Goal: Task Accomplishment & Management: Complete application form

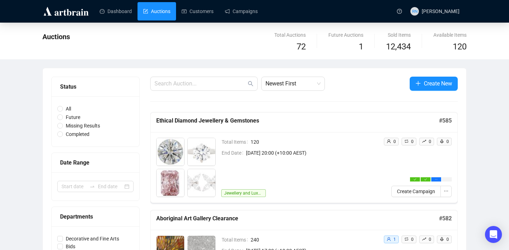
scroll to position [80, 0]
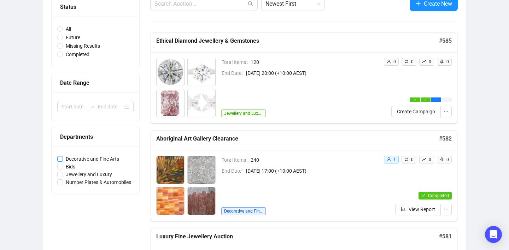
drag, startPoint x: 144, startPoint y: 158, endPoint x: 67, endPoint y: 158, distance: 76.6
copy span
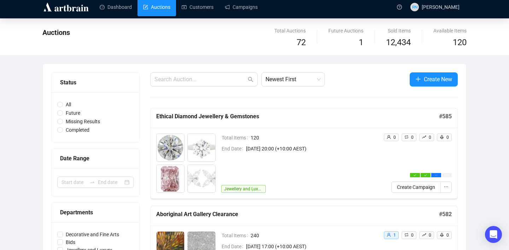
scroll to position [0, 0]
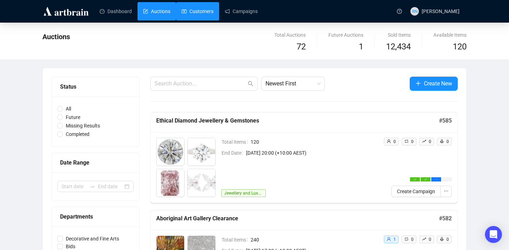
click at [198, 8] on link "Customers" at bounding box center [198, 11] width 32 height 18
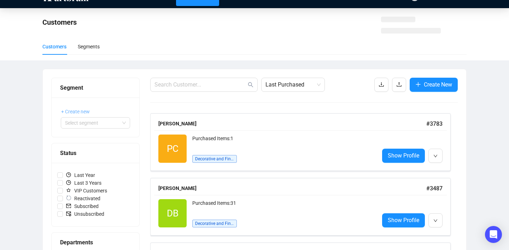
scroll to position [38, 0]
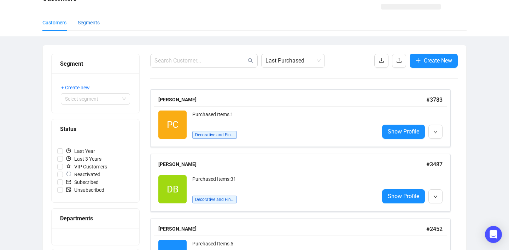
click at [95, 24] on div "Segments" at bounding box center [89, 23] width 22 height 8
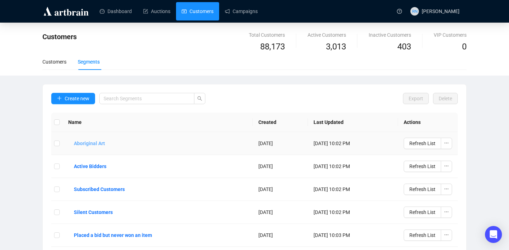
drag, startPoint x: 154, startPoint y: 145, endPoint x: 74, endPoint y: 144, distance: 79.8
click at [74, 144] on td "Aboriginal Art" at bounding box center [158, 143] width 190 height 23
drag, startPoint x: 31, startPoint y: 134, endPoint x: 113, endPoint y: 154, distance: 85.1
click at [113, 154] on div "Customers Total Customers 88,173 Active Customers 3,013 Inactive Customers 403 …" at bounding box center [254, 174] width 509 height 302
click at [29, 153] on div "Customers Total Customers 88,173 Active Customers 3,013 Inactive Customers 403 …" at bounding box center [254, 174] width 509 height 302
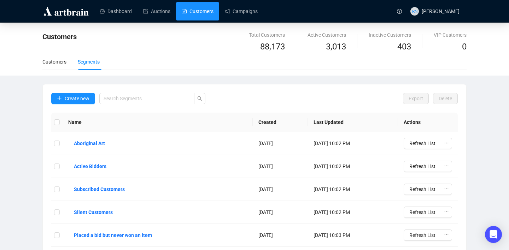
click at [200, 6] on link "Customers" at bounding box center [198, 11] width 32 height 18
click at [59, 65] on div "Customers" at bounding box center [54, 62] width 24 height 16
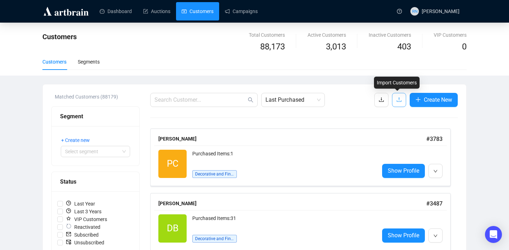
click at [399, 100] on icon "upload" at bounding box center [399, 100] width 6 height 6
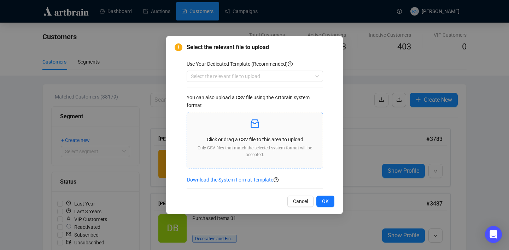
click at [258, 139] on p "Click or drag a CSV file to this area to upload" at bounding box center [254, 140] width 124 height 8
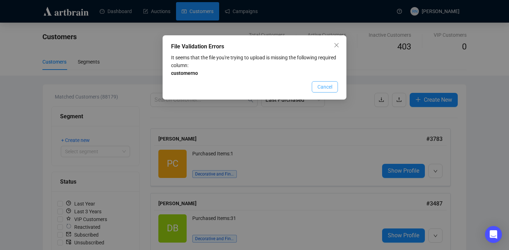
click at [328, 91] on button "Cancel" at bounding box center [325, 86] width 26 height 11
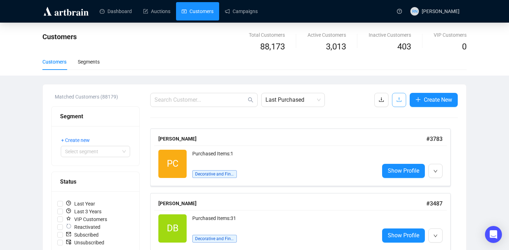
click at [396, 99] on icon "upload" at bounding box center [399, 100] width 6 height 6
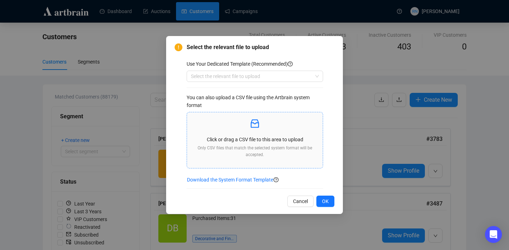
click at [261, 136] on p "Click or drag a CSV file to this area to upload" at bounding box center [254, 140] width 124 height 8
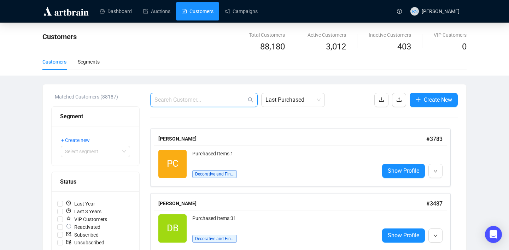
click at [183, 98] on input "text" at bounding box center [200, 100] width 92 height 8
paste input "Bitossi"
type input "Bitossi"
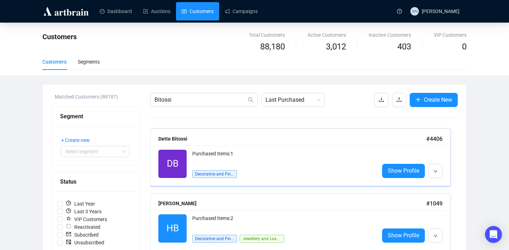
click at [271, 168] on div "Purchased Items: 1 Decorative and Fine Arts" at bounding box center [282, 164] width 181 height 28
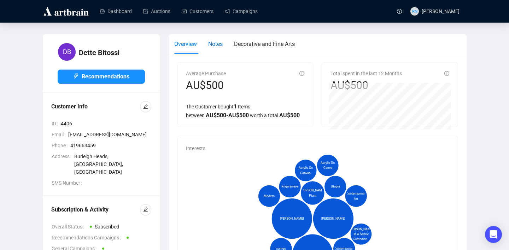
click at [222, 46] on span "Notes" at bounding box center [215, 44] width 14 height 7
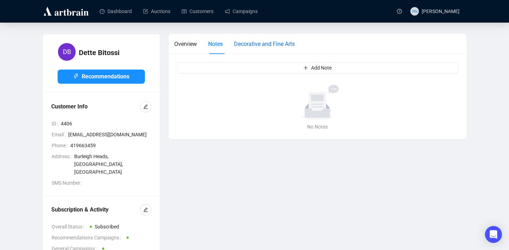
click at [279, 44] on span "Decorative and Fine Arts" at bounding box center [264, 44] width 61 height 7
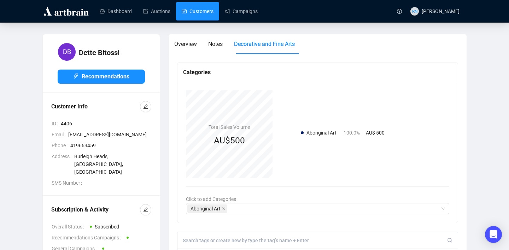
click at [202, 15] on link "Customers" at bounding box center [198, 11] width 32 height 18
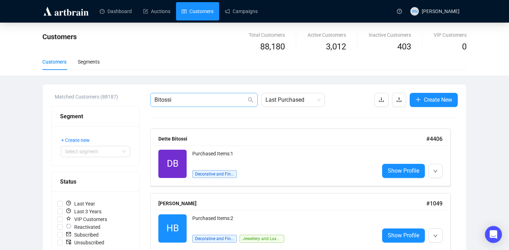
click at [198, 93] on span "Bitossi" at bounding box center [203, 100] width 107 height 14
paste input "[PERSON_NAME]"
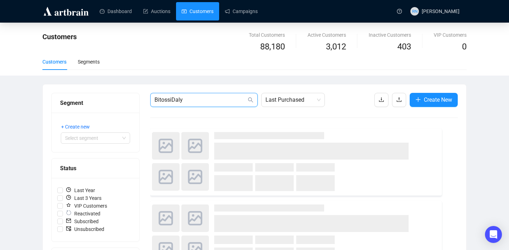
type input "BitossiDaly"
click at [198, 93] on span "BitossiDaly" at bounding box center [203, 100] width 107 height 14
click at [198, 104] on span "BitossiDaly" at bounding box center [203, 100] width 107 height 14
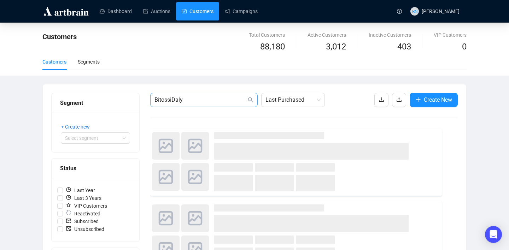
click at [198, 104] on span "BitossiDaly" at bounding box center [203, 100] width 107 height 14
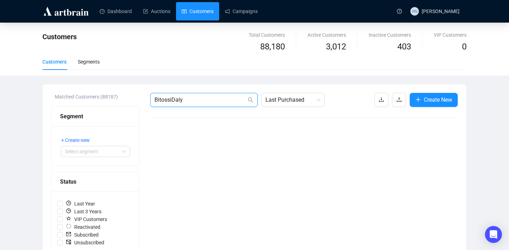
click at [189, 100] on input "BitossiDaly" at bounding box center [200, 100] width 92 height 8
paste input "[PERSON_NAME]"
type input "[PERSON_NAME]"
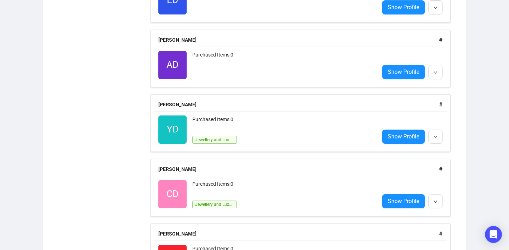
scroll to position [1113, 0]
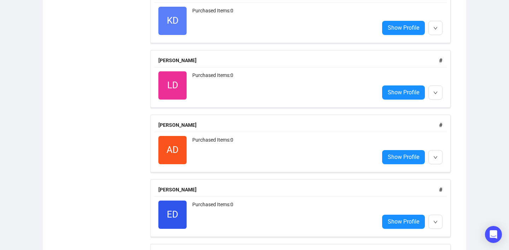
click at [248, 150] on div "Purchased Items: 0" at bounding box center [282, 150] width 181 height 28
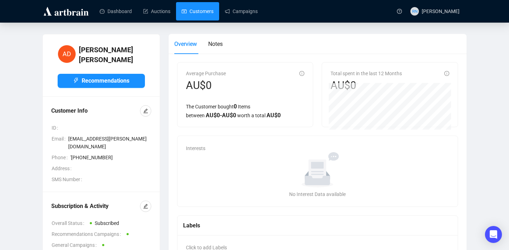
click at [202, 12] on link "Customers" at bounding box center [198, 11] width 32 height 18
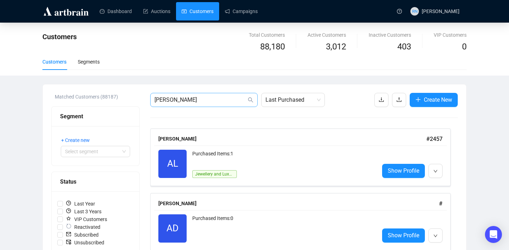
click at [191, 104] on span "[PERSON_NAME]" at bounding box center [203, 100] width 107 height 14
click at [191, 103] on input "[PERSON_NAME]" at bounding box center [200, 100] width 92 height 8
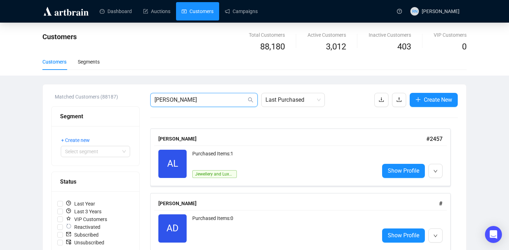
click at [191, 103] on input "[PERSON_NAME]" at bounding box center [200, 100] width 92 height 8
paste input "Gatle"
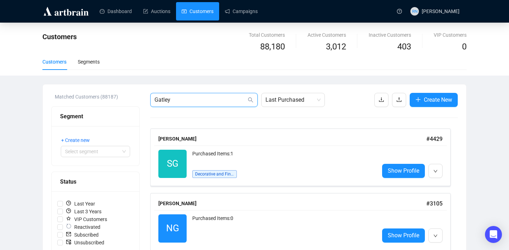
click at [183, 101] on input "Gatley" at bounding box center [200, 100] width 92 height 8
paste input "Kagan"
type input "Kagan"
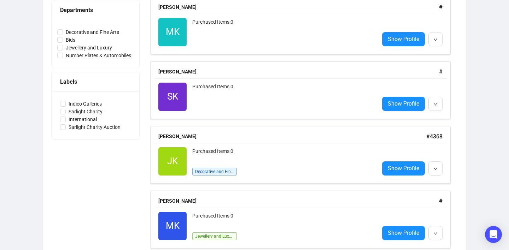
scroll to position [288, 0]
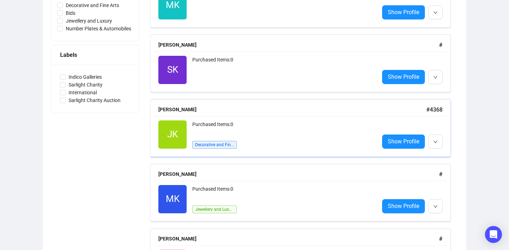
click at [220, 122] on div "Purchased Items: 0" at bounding box center [282, 127] width 181 height 14
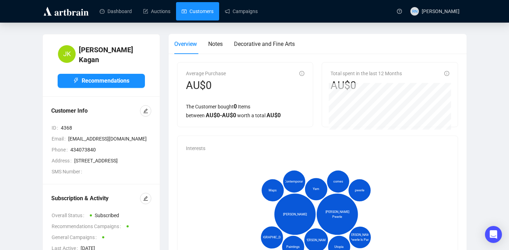
click at [201, 16] on link "Customers" at bounding box center [198, 11] width 32 height 18
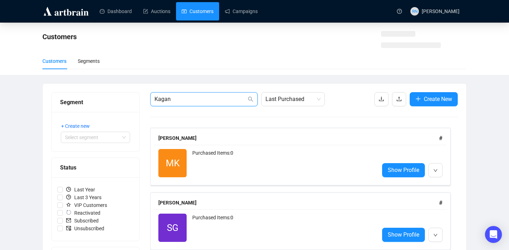
click at [200, 100] on input "Kagan" at bounding box center [200, 99] width 92 height 8
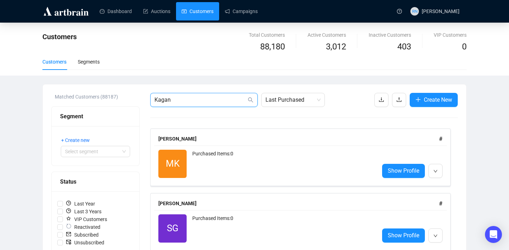
click at [200, 100] on input "Kagan" at bounding box center [200, 100] width 92 height 8
paste input "McTavish"
type input "McTavish"
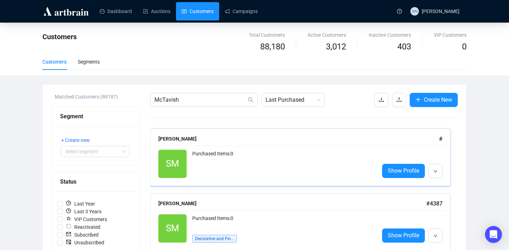
click at [196, 157] on div "Purchased Items: 0" at bounding box center [282, 164] width 181 height 28
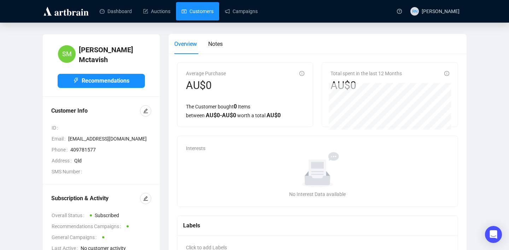
click at [197, 16] on link "Customers" at bounding box center [198, 11] width 32 height 18
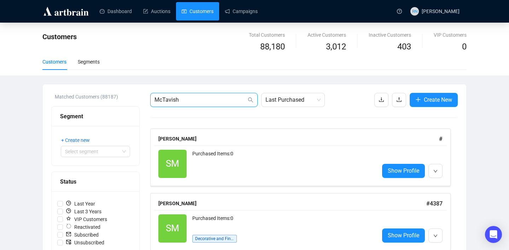
click at [211, 99] on input "McTavish" at bounding box center [200, 100] width 92 height 8
paste input "[PERSON_NAME]"
type input "[PERSON_NAME]"
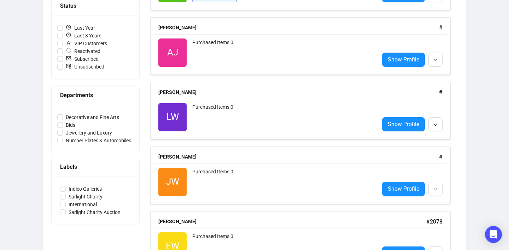
scroll to position [176, 0]
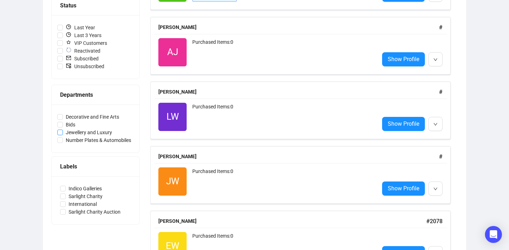
copy span
drag, startPoint x: 141, startPoint y: 132, endPoint x: 66, endPoint y: 132, distance: 74.2
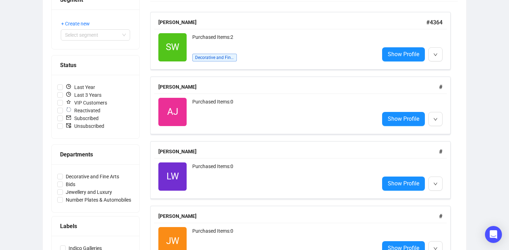
scroll to position [0, 0]
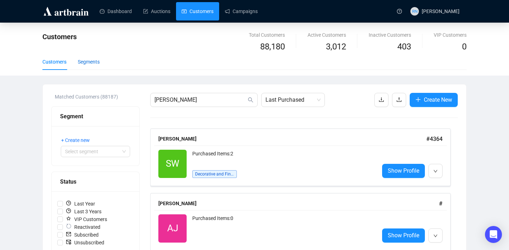
click at [99, 60] on div "Segments" at bounding box center [89, 62] width 22 height 8
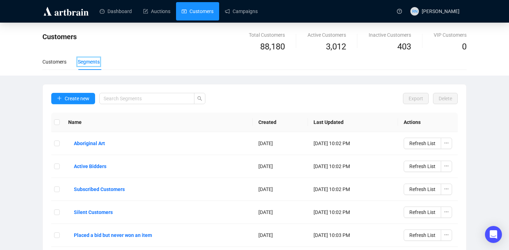
click at [203, 15] on link "Customers" at bounding box center [198, 11] width 32 height 18
click at [57, 64] on div "Customers" at bounding box center [54, 62] width 24 height 8
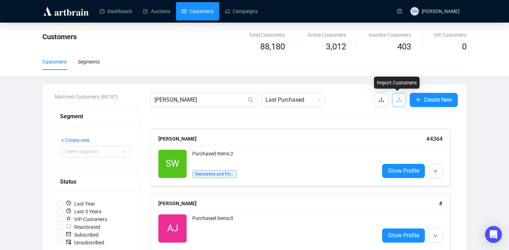
click at [396, 102] on icon "upload" at bounding box center [399, 100] width 6 height 6
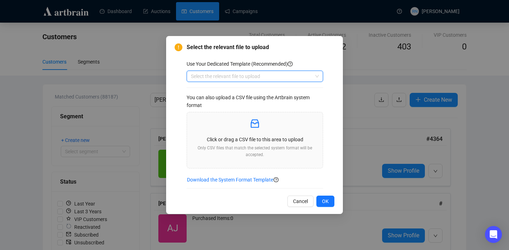
click at [258, 81] on input "search" at bounding box center [252, 76] width 122 height 11
click at [256, 125] on icon "inbox" at bounding box center [254, 123] width 11 height 11
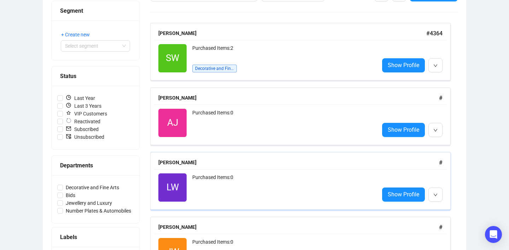
scroll to position [68, 0]
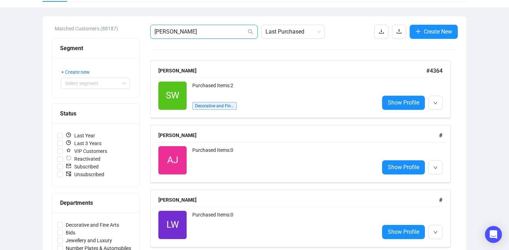
click at [212, 30] on input "[PERSON_NAME]" at bounding box center [200, 32] width 92 height 8
paste input "[PERSON_NAME][EMAIL_ADDRESS][DOMAIN_NAME]"
type input "[PERSON_NAME][EMAIL_ADDRESS][DOMAIN_NAME]"
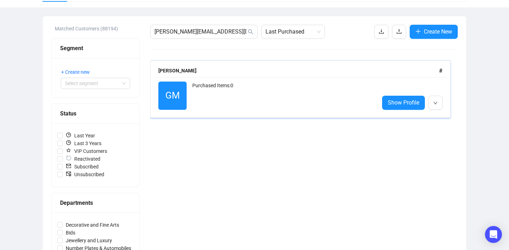
click at [203, 97] on div "Purchased Items: 0" at bounding box center [282, 96] width 181 height 28
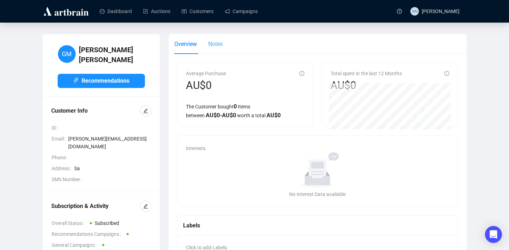
click at [220, 49] on div "Notes" at bounding box center [215, 44] width 14 height 20
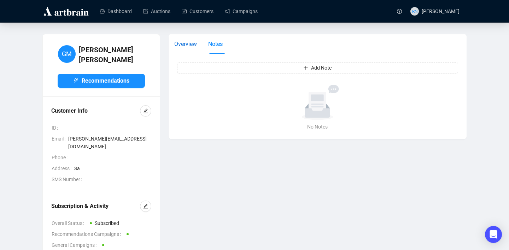
click at [183, 46] on span "Overview" at bounding box center [185, 44] width 23 height 7
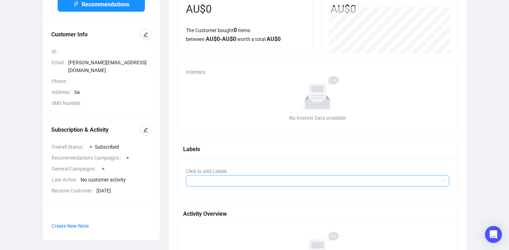
scroll to position [133, 0]
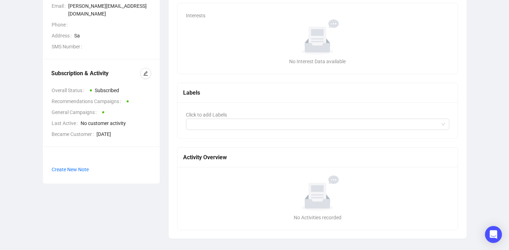
click at [204, 130] on div "Click to add Labels" at bounding box center [317, 120] width 280 height 36
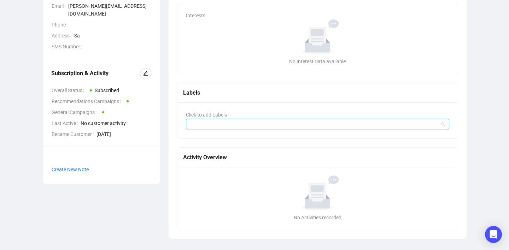
click at [202, 124] on div at bounding box center [313, 124] width 253 height 10
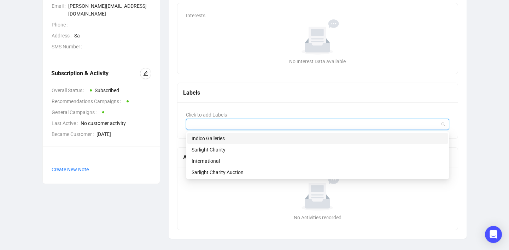
click at [202, 124] on div at bounding box center [313, 124] width 253 height 10
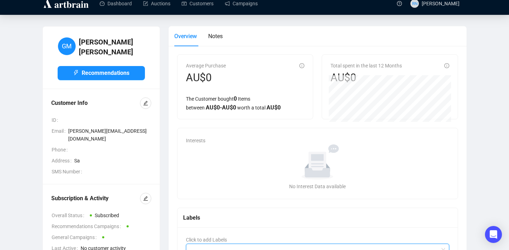
scroll to position [0, 0]
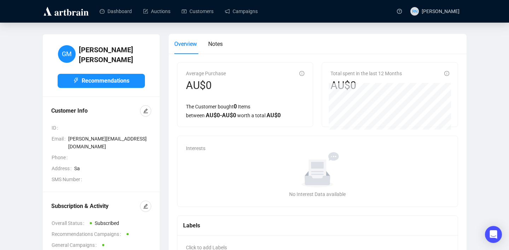
click at [225, 45] on div "Overview Notes" at bounding box center [317, 44] width 286 height 20
click at [219, 43] on span "Notes" at bounding box center [215, 44] width 14 height 7
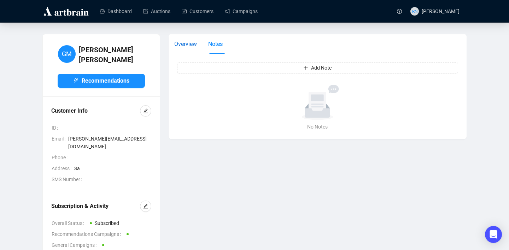
click at [188, 42] on span "Overview" at bounding box center [185, 44] width 23 height 7
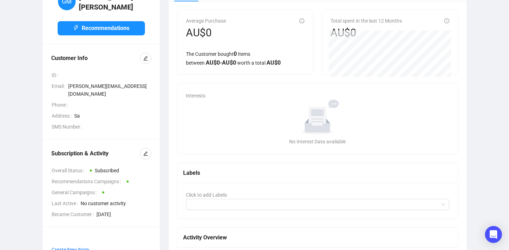
scroll to position [52, 0]
click at [321, 123] on icon at bounding box center [317, 121] width 25 height 23
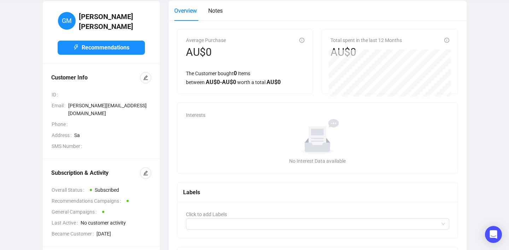
scroll to position [32, 0]
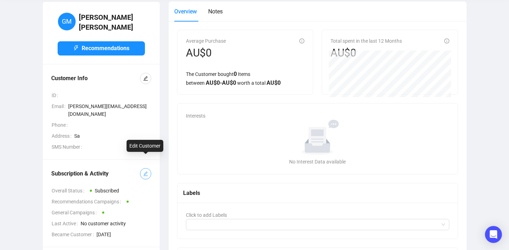
click at [147, 171] on icon "edit" at bounding box center [145, 173] width 5 height 5
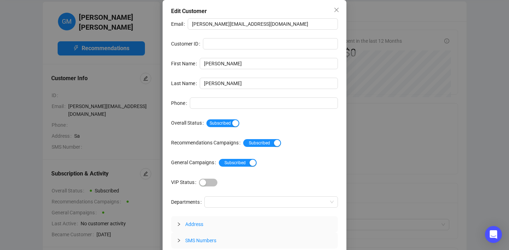
scroll to position [21, 0]
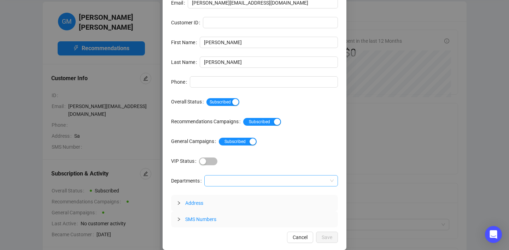
click at [220, 179] on div at bounding box center [267, 181] width 123 height 10
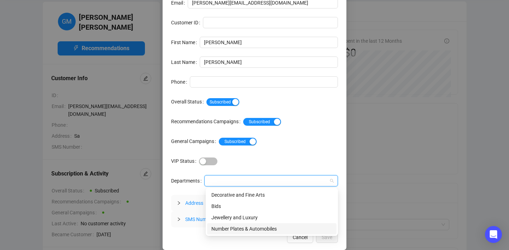
click at [223, 224] on div "Number Plates & Automobiles" at bounding box center [271, 228] width 129 height 11
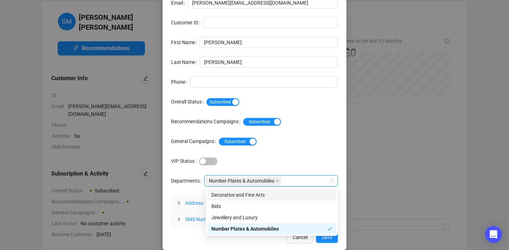
click at [313, 157] on div "VIP" at bounding box center [268, 161] width 139 height 8
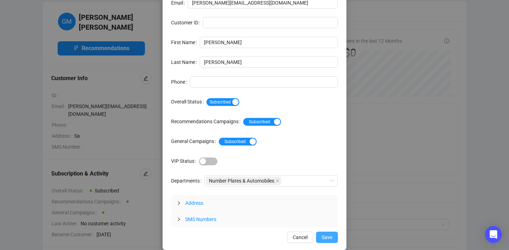
click at [330, 237] on span "Save" at bounding box center [326, 237] width 11 height 8
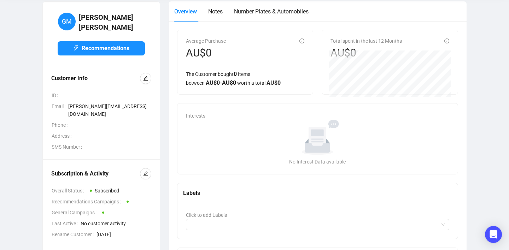
scroll to position [0, 0]
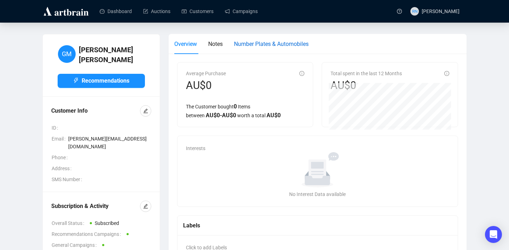
click at [261, 43] on span "Number Plates & Automobiles" at bounding box center [271, 44] width 75 height 7
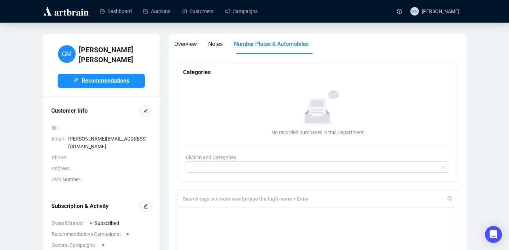
click at [73, 17] on div at bounding box center [66, 11] width 49 height 22
click at [73, 13] on img at bounding box center [65, 11] width 47 height 11
click at [52, 13] on img at bounding box center [65, 11] width 47 height 11
click at [189, 11] on link "Customers" at bounding box center [198, 11] width 32 height 18
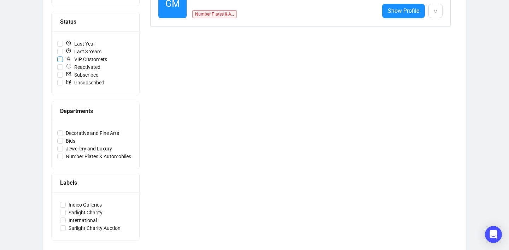
scroll to position [165, 0]
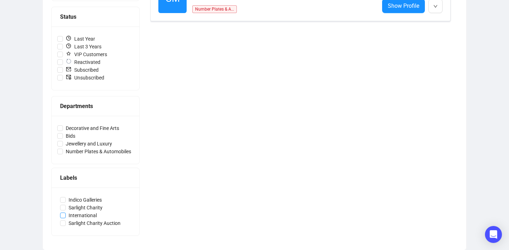
click at [91, 217] on span "International" at bounding box center [83, 216] width 34 height 8
click at [66, 217] on input "International" at bounding box center [63, 216] width 6 height 6
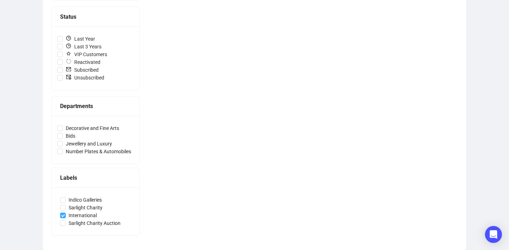
click at [78, 215] on span "International" at bounding box center [83, 216] width 34 height 8
click at [66, 215] on input "International" at bounding box center [63, 216] width 6 height 6
checkbox input "false"
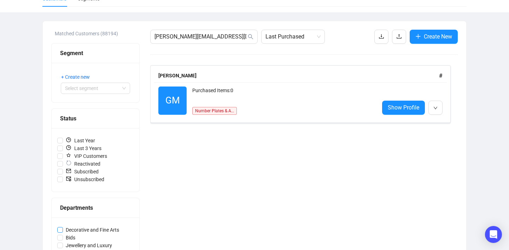
scroll to position [0, 0]
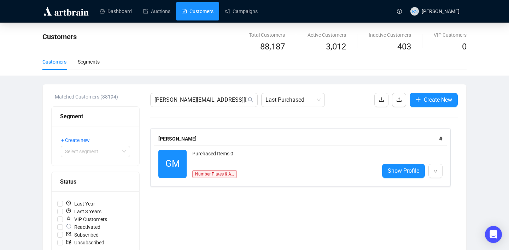
click at [72, 13] on img at bounding box center [65, 11] width 47 height 11
click at [131, 7] on link "Dashboard" at bounding box center [116, 11] width 32 height 18
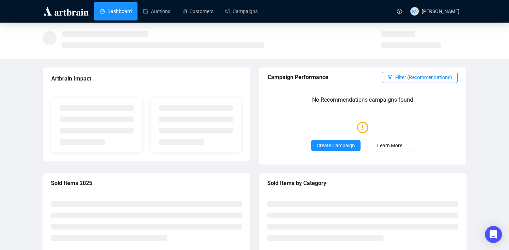
click at [159, 1] on div "Dashboard Auctions Customers Campaigns" at bounding box center [242, 11] width 301 height 22
click at [159, 11] on link "Auctions" at bounding box center [156, 11] width 27 height 18
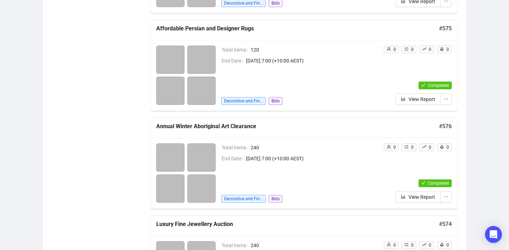
scroll to position [629, 0]
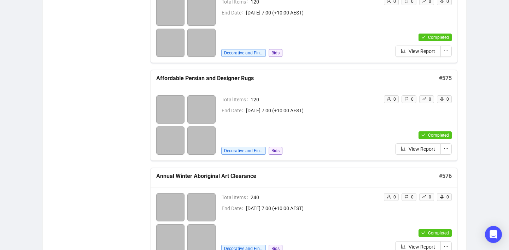
click at [282, 151] on span "Bids" at bounding box center [275, 151] width 14 height 8
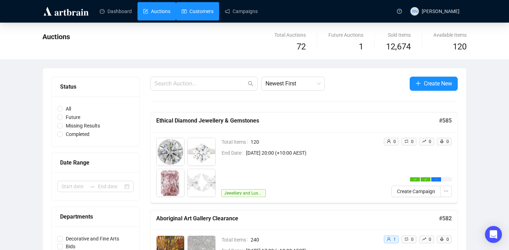
click at [197, 12] on link "Customers" at bounding box center [198, 11] width 32 height 18
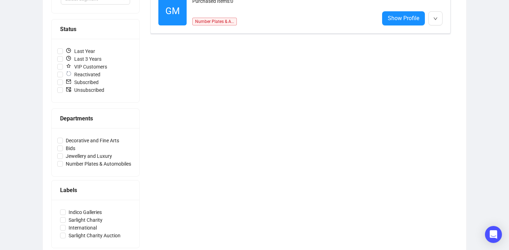
scroll to position [152, 0]
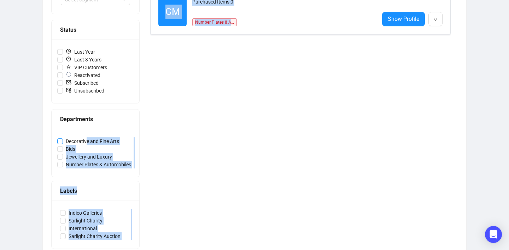
drag, startPoint x: 147, startPoint y: 144, endPoint x: 87, endPoint y: 141, distance: 60.1
click at [87, 141] on div "Matched Customers (88194) Segment + Create new Select segment Status Last Year …" at bounding box center [254, 98] width 406 height 314
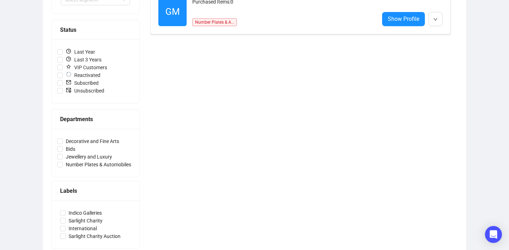
click at [205, 140] on div "[PERSON_NAME][EMAIL_ADDRESS][DOMAIN_NAME] Last Purchased Create New [PERSON_NAM…" at bounding box center [303, 98] width 307 height 314
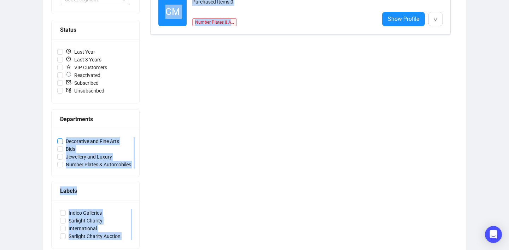
drag, startPoint x: 164, startPoint y: 135, endPoint x: 63, endPoint y: 144, distance: 101.8
click at [63, 144] on div "Matched Customers (88194) Segment + Create new Select segment Status Last Year …" at bounding box center [254, 98] width 406 height 314
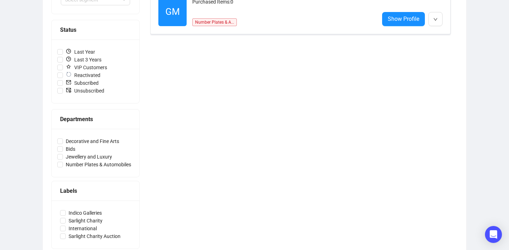
click at [151, 138] on div "[PERSON_NAME][EMAIL_ADDRESS][DOMAIN_NAME] Last Purchased Create New [PERSON_NAM…" at bounding box center [303, 98] width 307 height 314
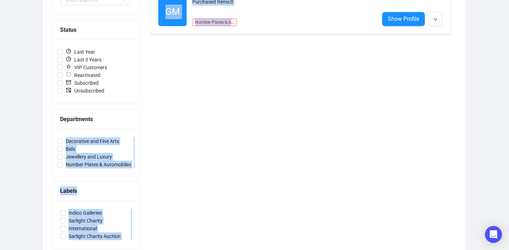
drag, startPoint x: 153, startPoint y: 136, endPoint x: 91, endPoint y: 136, distance: 62.2
click at [91, 136] on div "Matched Customers (88194) Segment + Create new Select segment Status Last Year …" at bounding box center [254, 98] width 406 height 314
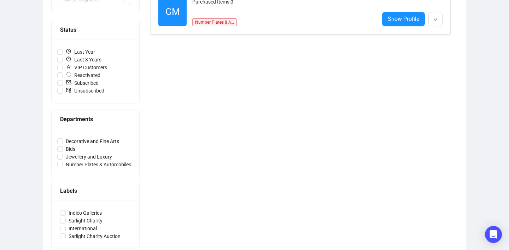
click at [89, 136] on div "Decorative and Fine Arts Bids Jewellery and Luxury Number Plates & Automobiles" at bounding box center [96, 153] width 88 height 48
drag, startPoint x: 64, startPoint y: 133, endPoint x: 123, endPoint y: 138, distance: 58.8
click at [123, 138] on div "Decorative and Fine Arts Bids Jewellery and Luxury Number Plates & Automobiles" at bounding box center [96, 153] width 88 height 48
copy label "Decorative and Fine Arts"
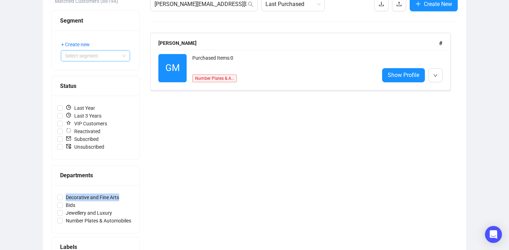
scroll to position [108, 0]
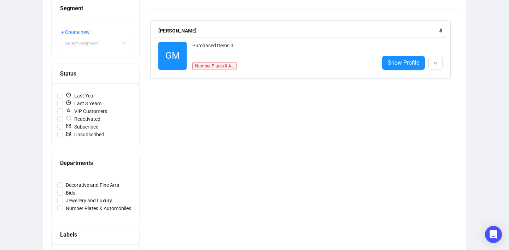
click at [149, 164] on div "Matched Customers (88194) Segment + Create new Select segment Status Last Year …" at bounding box center [254, 142] width 406 height 314
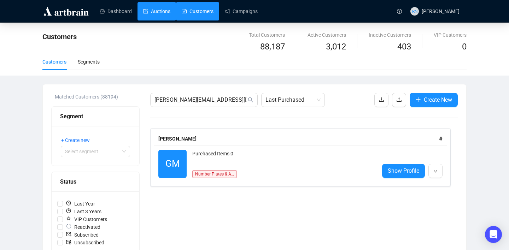
click at [161, 7] on link "Auctions" at bounding box center [156, 11] width 27 height 18
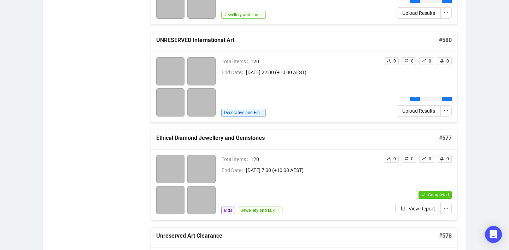
scroll to position [374, 0]
click at [217, 40] on h5 "UNRESERVED International Art" at bounding box center [297, 40] width 283 height 8
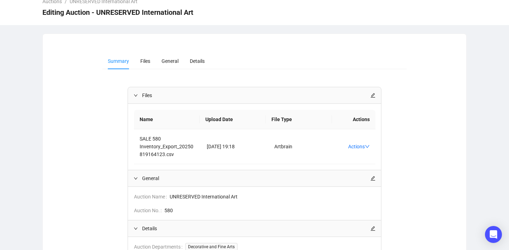
scroll to position [32, 0]
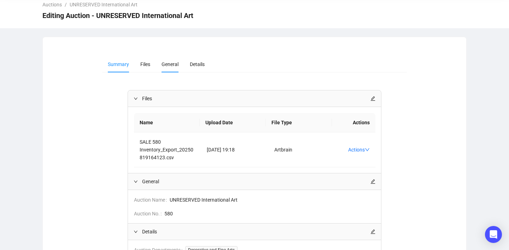
click at [172, 65] on span "General" at bounding box center [169, 64] width 17 height 6
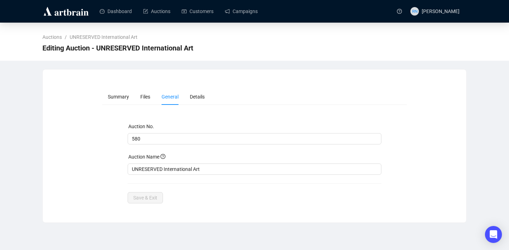
click at [206, 65] on div "Auctions / UNRESERVED International Art Editing Auction - UNRESERVED Internatio…" at bounding box center [254, 123] width 509 height 200
click at [196, 92] on li "Details" at bounding box center [197, 97] width 26 height 16
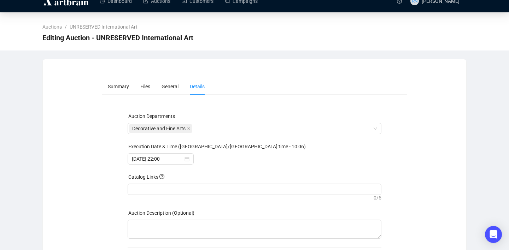
scroll to position [11, 0]
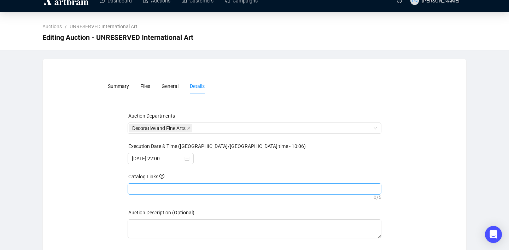
click at [176, 188] on div at bounding box center [254, 189] width 251 height 10
paste input "[URL][DOMAIN_NAME]"
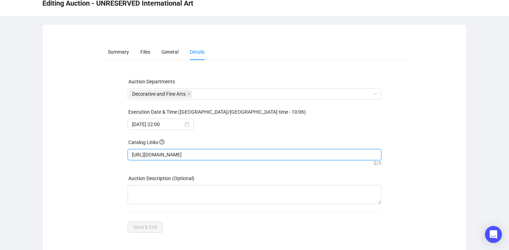
scroll to position [47, 0]
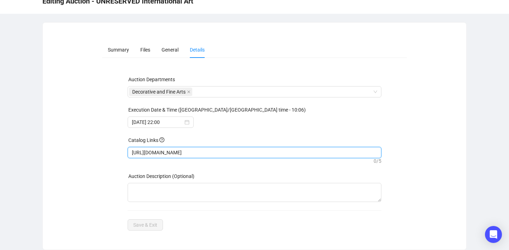
type input "[URL][DOMAIN_NAME]"
click at [214, 219] on div "Auction Departments Decorative and Fine Arts Execution Date & Time ([GEOGRAPHIC…" at bounding box center [255, 153] width 254 height 155
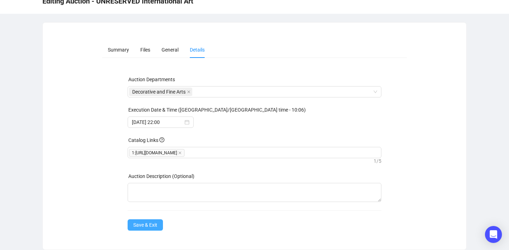
click at [147, 226] on span "Save & Exit" at bounding box center [145, 225] width 24 height 8
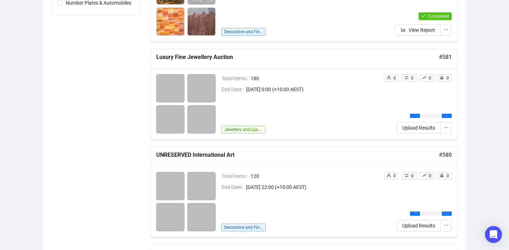
scroll to position [260, 0]
click at [248, 78] on span "Total Items" at bounding box center [235, 78] width 29 height 8
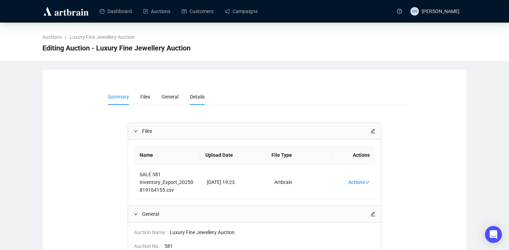
click at [200, 100] on li "Details" at bounding box center [197, 97] width 26 height 16
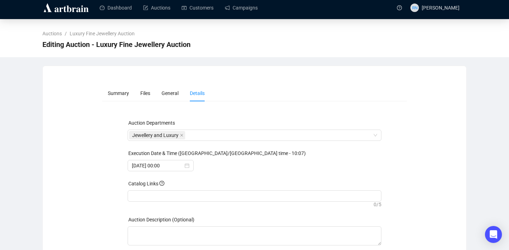
scroll to position [47, 0]
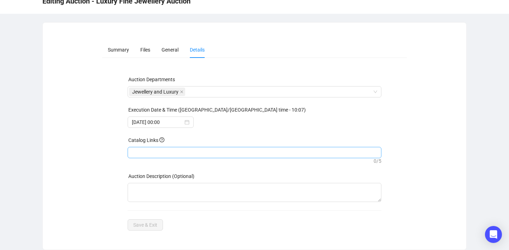
click at [185, 156] on div at bounding box center [254, 153] width 251 height 10
paste input "[URL][DOMAIN_NAME]"
type input "[URL][DOMAIN_NAME]"
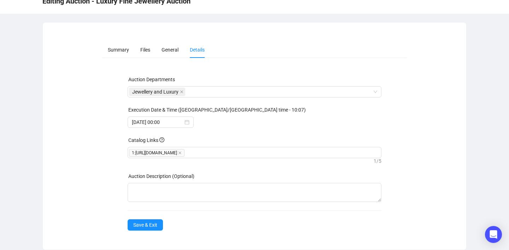
click at [187, 230] on div "Summary Files General Details Auction Departments Jewellery and Luxury Executio…" at bounding box center [254, 136] width 423 height 206
click at [150, 228] on span "Save & Exit" at bounding box center [145, 225] width 24 height 8
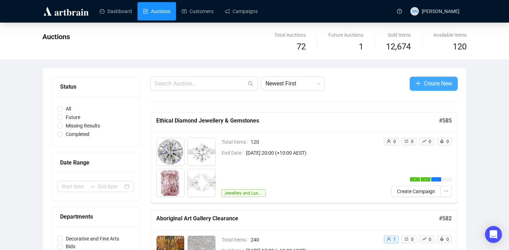
click at [421, 83] on button "Create New" at bounding box center [433, 84] width 48 height 14
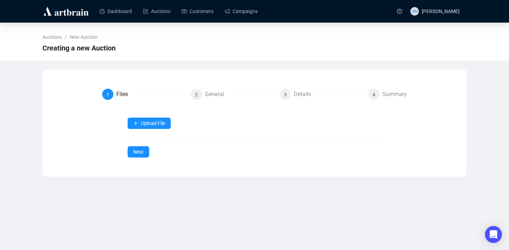
click at [158, 117] on form "1 Files 2 General 3 Details 4 Summary Upload File Next" at bounding box center [254, 123] width 305 height 69
click at [157, 122] on span "Upload File" at bounding box center [153, 123] width 24 height 6
click at [150, 143] on span "Items" at bounding box center [149, 140] width 33 height 8
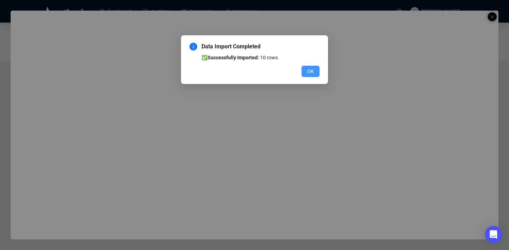
click at [313, 73] on span "OK" at bounding box center [310, 71] width 7 height 8
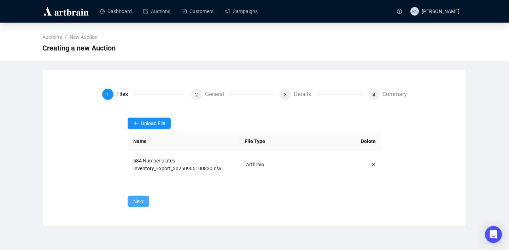
click at [141, 200] on span "Next" at bounding box center [138, 201] width 10 height 8
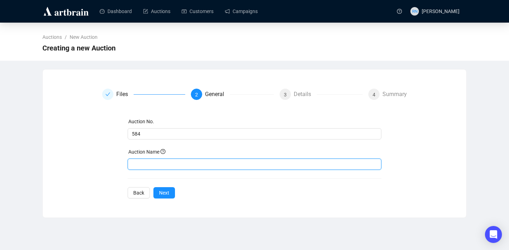
click at [152, 164] on input "text" at bounding box center [255, 164] width 254 height 11
paste input "NSW, [GEOGRAPHIC_DATA] and Victorian Heritage Number Plates"
type input "NSW, [GEOGRAPHIC_DATA] and Victorian Heritage Number Plates"
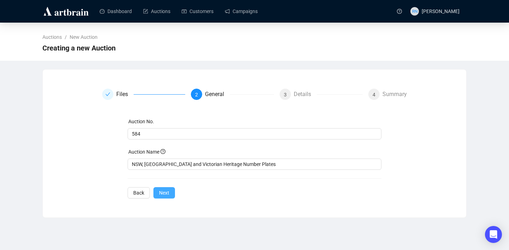
click at [163, 193] on span "Next" at bounding box center [164, 193] width 10 height 8
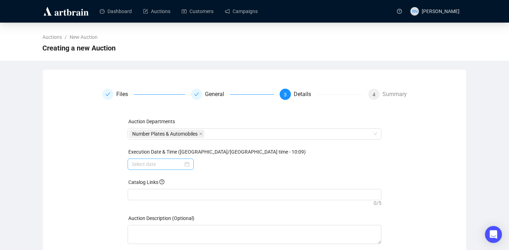
click at [184, 165] on div at bounding box center [161, 164] width 58 height 8
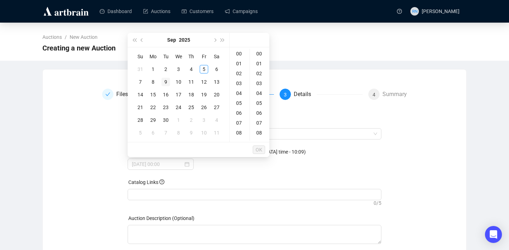
click at [167, 81] on div "9" at bounding box center [165, 82] width 8 height 8
click at [242, 114] on div "06" at bounding box center [239, 113] width 17 height 10
click at [240, 106] on div "18" at bounding box center [239, 106] width 17 height 10
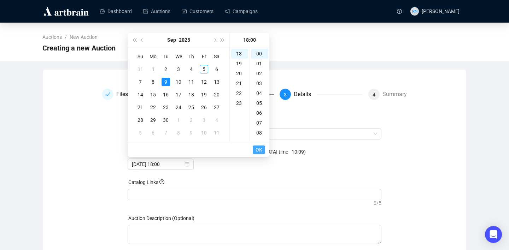
click at [261, 148] on span "OK" at bounding box center [258, 149] width 7 height 13
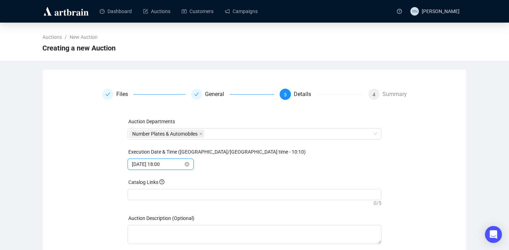
click at [148, 164] on input "[DATE] 18:00" at bounding box center [157, 164] width 51 height 8
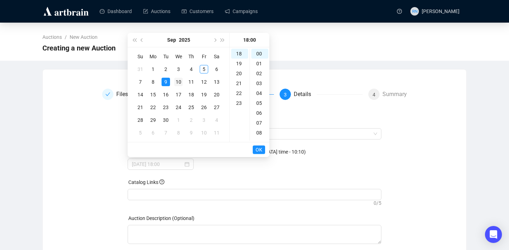
click at [176, 79] on div "10" at bounding box center [178, 82] width 8 height 8
type input "[DATE] 18:00"
click at [258, 149] on span "OK" at bounding box center [258, 149] width 7 height 13
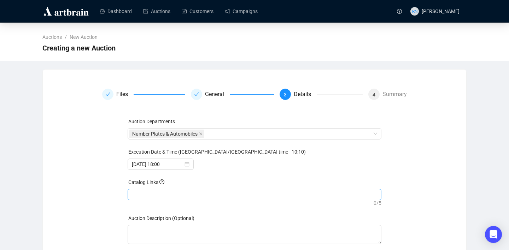
click at [165, 192] on div at bounding box center [254, 195] width 251 height 10
paste input "[URL][DOMAIN_NAME]"
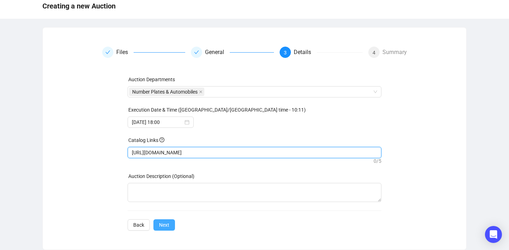
type input "[URL][DOMAIN_NAME]"
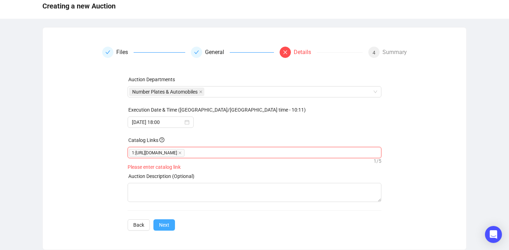
click at [161, 223] on span "Next" at bounding box center [164, 225] width 10 height 8
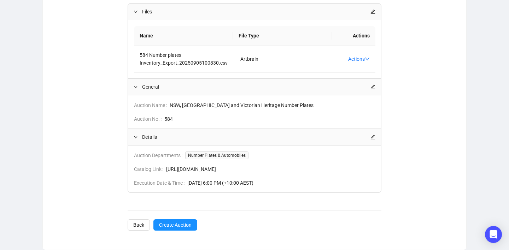
scroll to position [130, 0]
click at [176, 226] on span "Create Auction" at bounding box center [175, 225] width 32 height 8
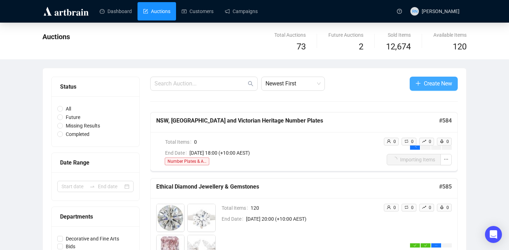
click at [416, 87] on span "button" at bounding box center [418, 83] width 6 height 9
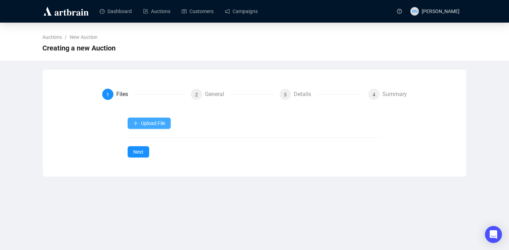
click at [154, 128] on button "Upload File" at bounding box center [149, 123] width 43 height 11
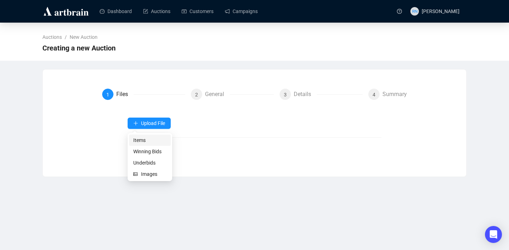
click at [147, 141] on span "Items" at bounding box center [149, 140] width 33 height 8
click at [138, 140] on span "Items" at bounding box center [149, 140] width 33 height 8
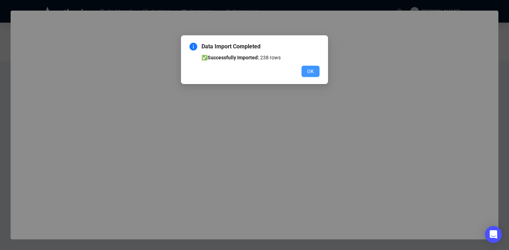
click at [311, 74] on span "OK" at bounding box center [310, 71] width 7 height 8
click at [309, 73] on span "OK" at bounding box center [310, 71] width 7 height 8
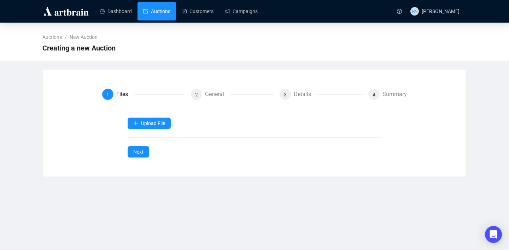
click at [149, 17] on link "Auctions" at bounding box center [156, 11] width 27 height 18
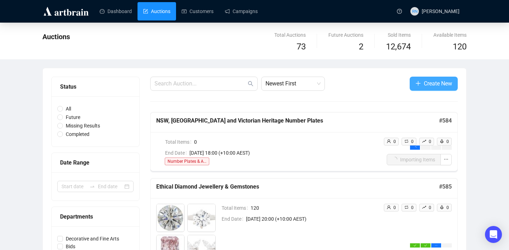
click at [423, 82] on span "Create New" at bounding box center [437, 83] width 28 height 9
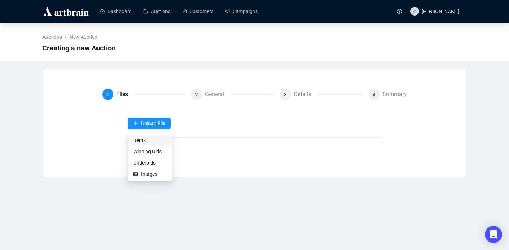
click at [149, 142] on span "Items" at bounding box center [149, 140] width 33 height 8
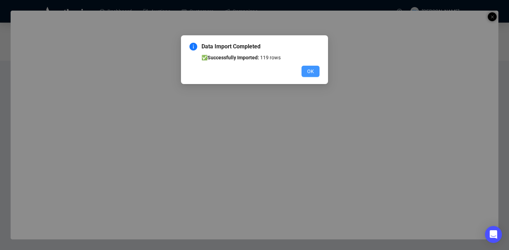
click at [306, 73] on button "OK" at bounding box center [310, 71] width 18 height 11
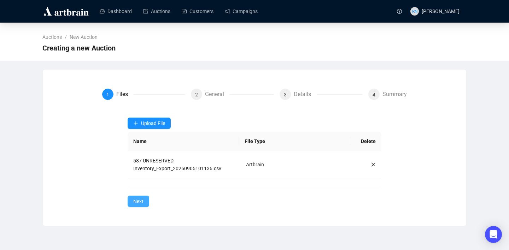
click at [142, 202] on span "Next" at bounding box center [138, 201] width 10 height 8
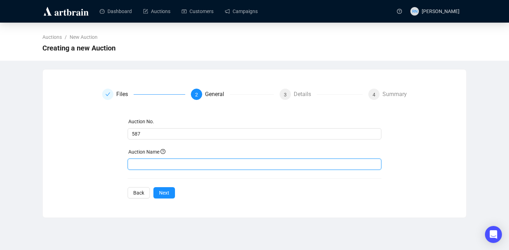
click at [153, 165] on input "text" at bounding box center [255, 164] width 254 height 11
paste input "https://www.ozbid.com.au/auction-catalog/unreserved-art-clearance_4VEQE09OWD"
type input "https://www.ozbid.com.au/auction-catalog/unreserved-art-clearance_4VEQE09OWD"
type input "UNRESERVED Art Clearance"
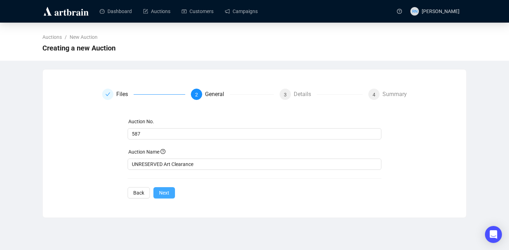
click at [172, 194] on button "Next" at bounding box center [164, 192] width 22 height 11
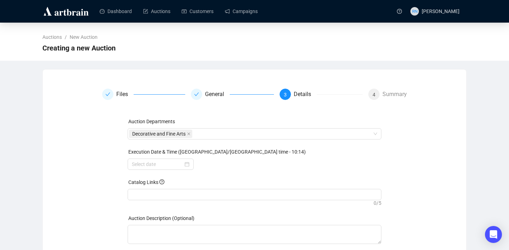
click at [172, 194] on div at bounding box center [254, 195] width 251 height 10
paste input "https://www.ozbid.com.au/auction-catalog/unreserved-art-clearance_4VEQE09OWD"
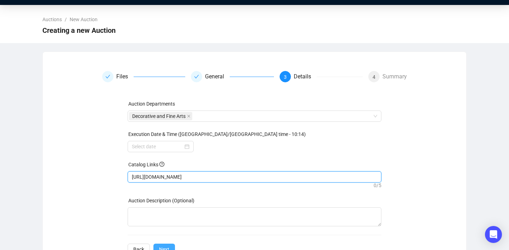
scroll to position [25, 0]
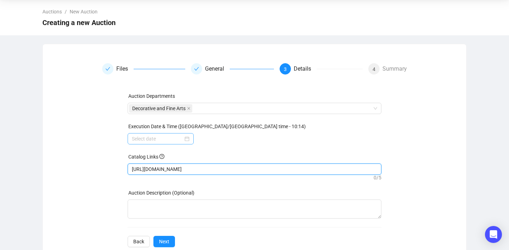
click at [184, 137] on div at bounding box center [161, 139] width 58 height 8
type input "https://www.ozbid.com.au/auction-catalog/unreserved-art-clearance_4VEQE09OWD"
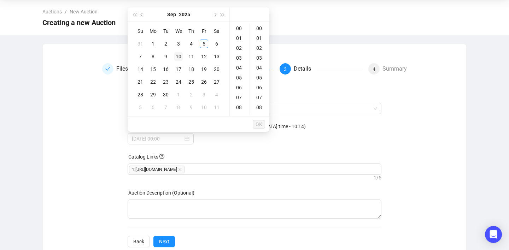
click at [177, 56] on div "10" at bounding box center [178, 56] width 8 height 8
click at [240, 85] on div "12" at bounding box center [239, 84] width 17 height 10
type input "2025-09-10 12:00"
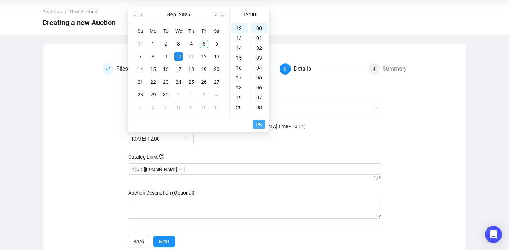
click at [260, 123] on span "OK" at bounding box center [258, 124] width 7 height 13
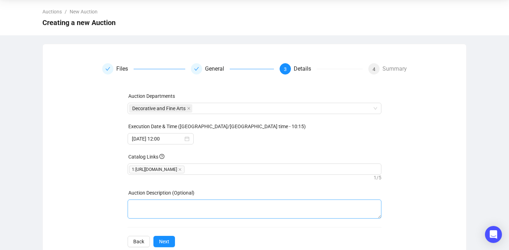
scroll to position [42, 0]
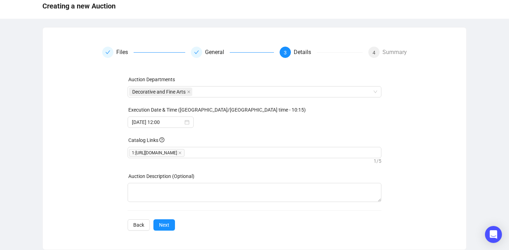
click at [138, 221] on span "Back" at bounding box center [138, 225] width 11 height 8
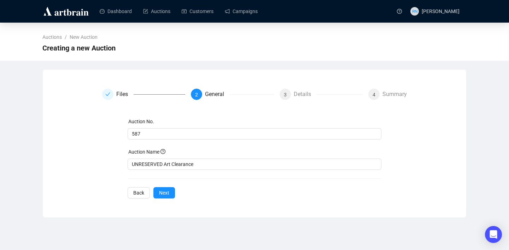
scroll to position [0, 0]
click at [136, 198] on button "Back" at bounding box center [139, 192] width 22 height 11
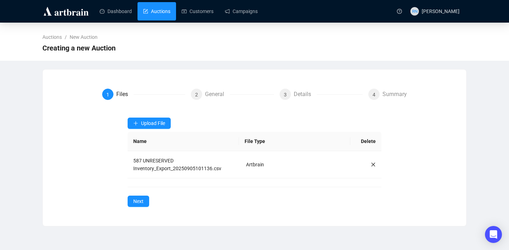
click at [154, 13] on link "Auctions" at bounding box center [156, 11] width 27 height 18
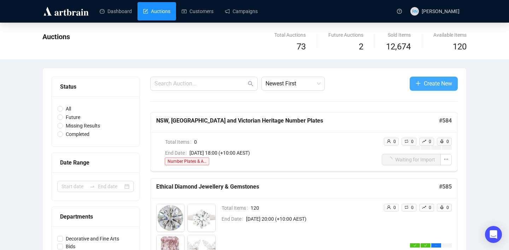
click at [419, 85] on icon "plus" at bounding box center [418, 84] width 6 height 6
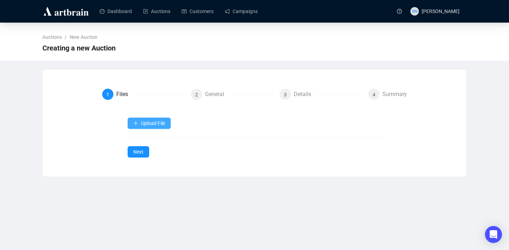
click at [160, 128] on button "Upload File" at bounding box center [149, 123] width 43 height 11
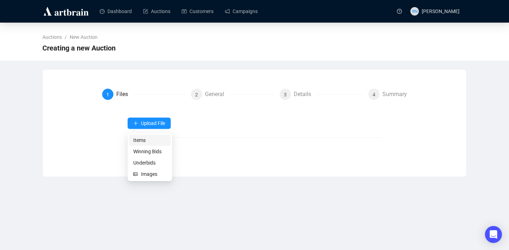
click at [145, 136] on span "Items" at bounding box center [149, 140] width 33 height 8
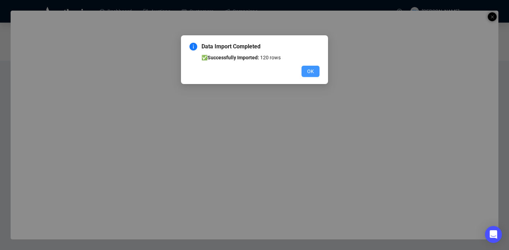
click at [308, 74] on span "OK" at bounding box center [310, 71] width 7 height 8
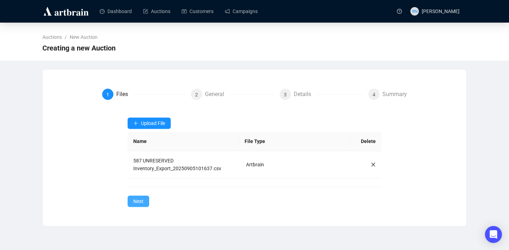
click at [148, 201] on button "Next" at bounding box center [139, 201] width 22 height 11
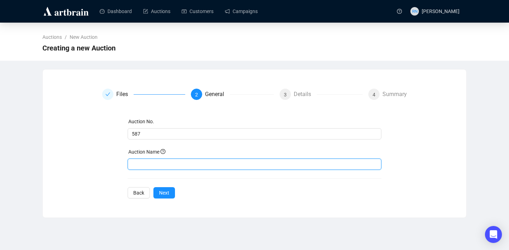
click at [165, 159] on input "text" at bounding box center [255, 164] width 254 height 11
type input "UNRESERVED Art Clearance"
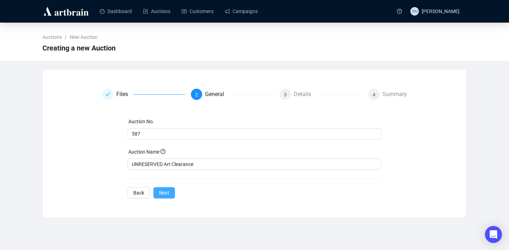
click at [161, 194] on span "Next" at bounding box center [164, 193] width 10 height 8
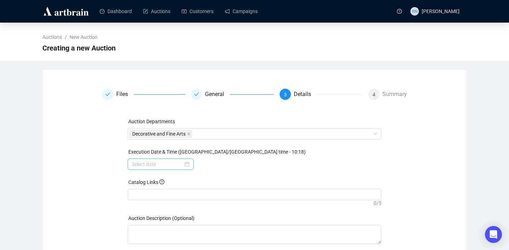
click at [188, 166] on div at bounding box center [161, 164] width 66 height 11
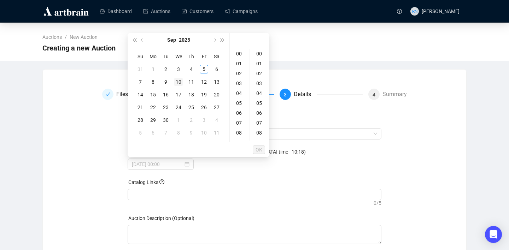
click at [178, 83] on div "10" at bounding box center [178, 82] width 8 height 8
click at [238, 105] on div "12" at bounding box center [239, 107] width 17 height 10
type input "2025-09-10 12:00"
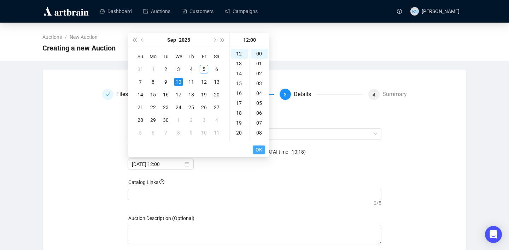
click at [261, 150] on span "OK" at bounding box center [258, 149] width 7 height 13
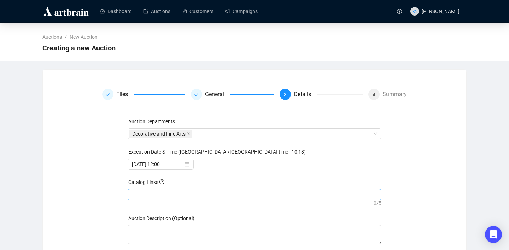
click at [173, 195] on div at bounding box center [254, 195] width 251 height 10
paste input "https://www.ozbid.com.au/auction-catalog/unreserved-art-clearance_4VEQE09OWD"
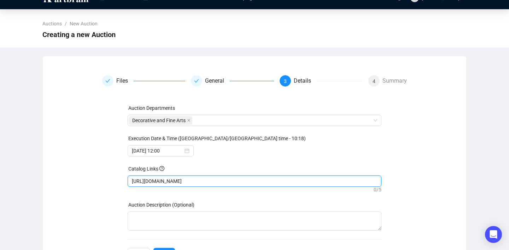
scroll to position [38, 0]
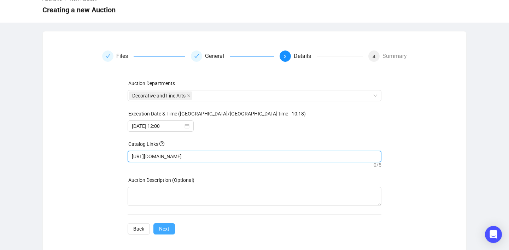
type input "https://www.ozbid.com.au/auction-catalog/unreserved-art-clearance_4VEQE09OWD"
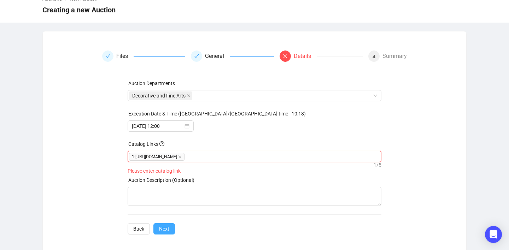
click at [167, 227] on span "Next" at bounding box center [164, 229] width 10 height 8
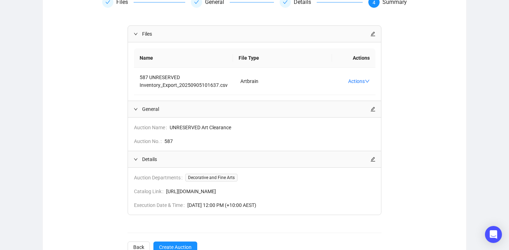
scroll to position [122, 0]
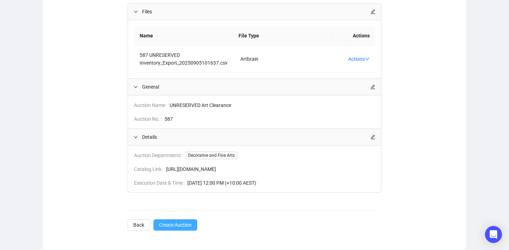
click at [168, 226] on span "Create Auction" at bounding box center [175, 225] width 32 height 8
